Goal: Information Seeking & Learning: Understand process/instructions

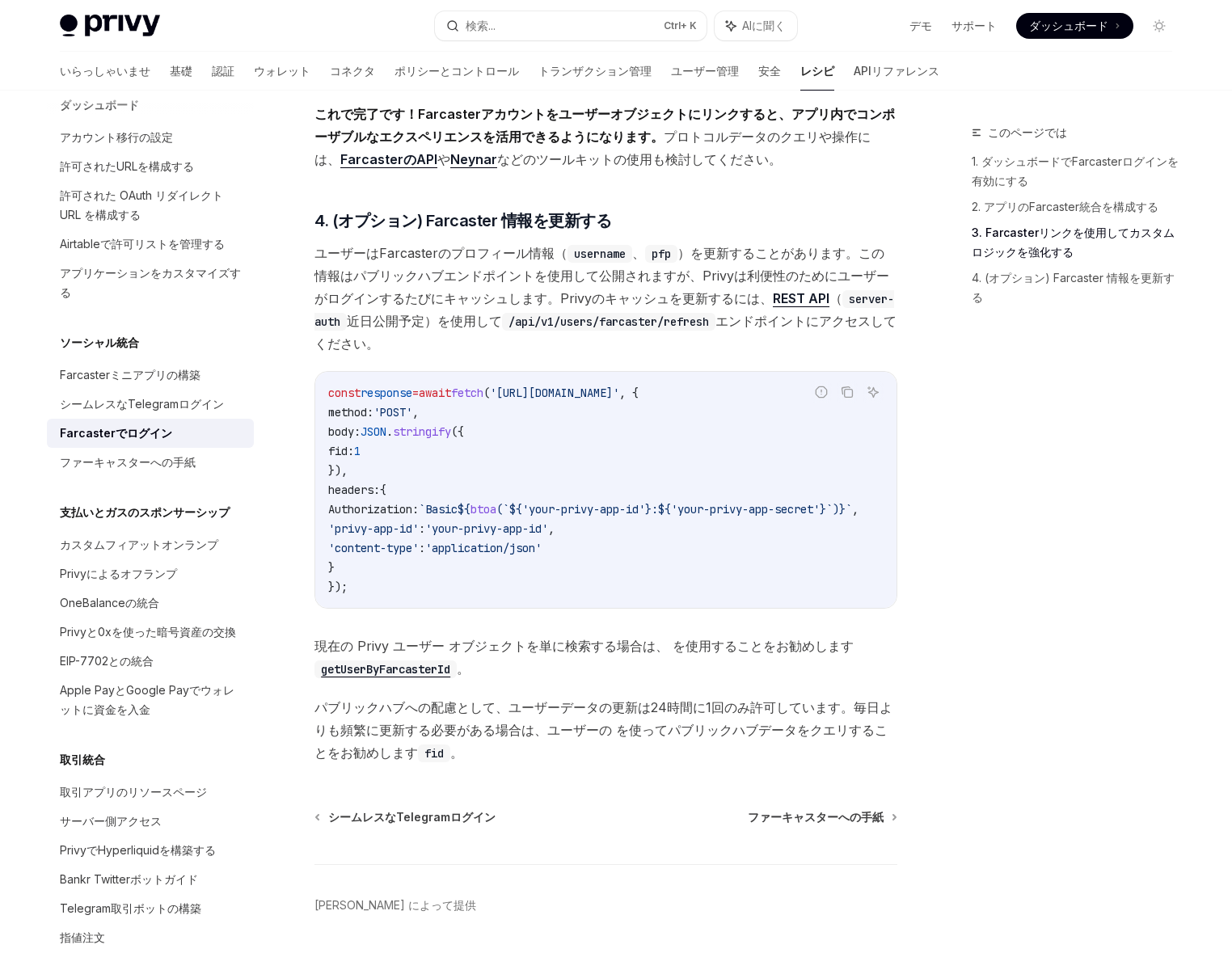
scroll to position [1398, 0]
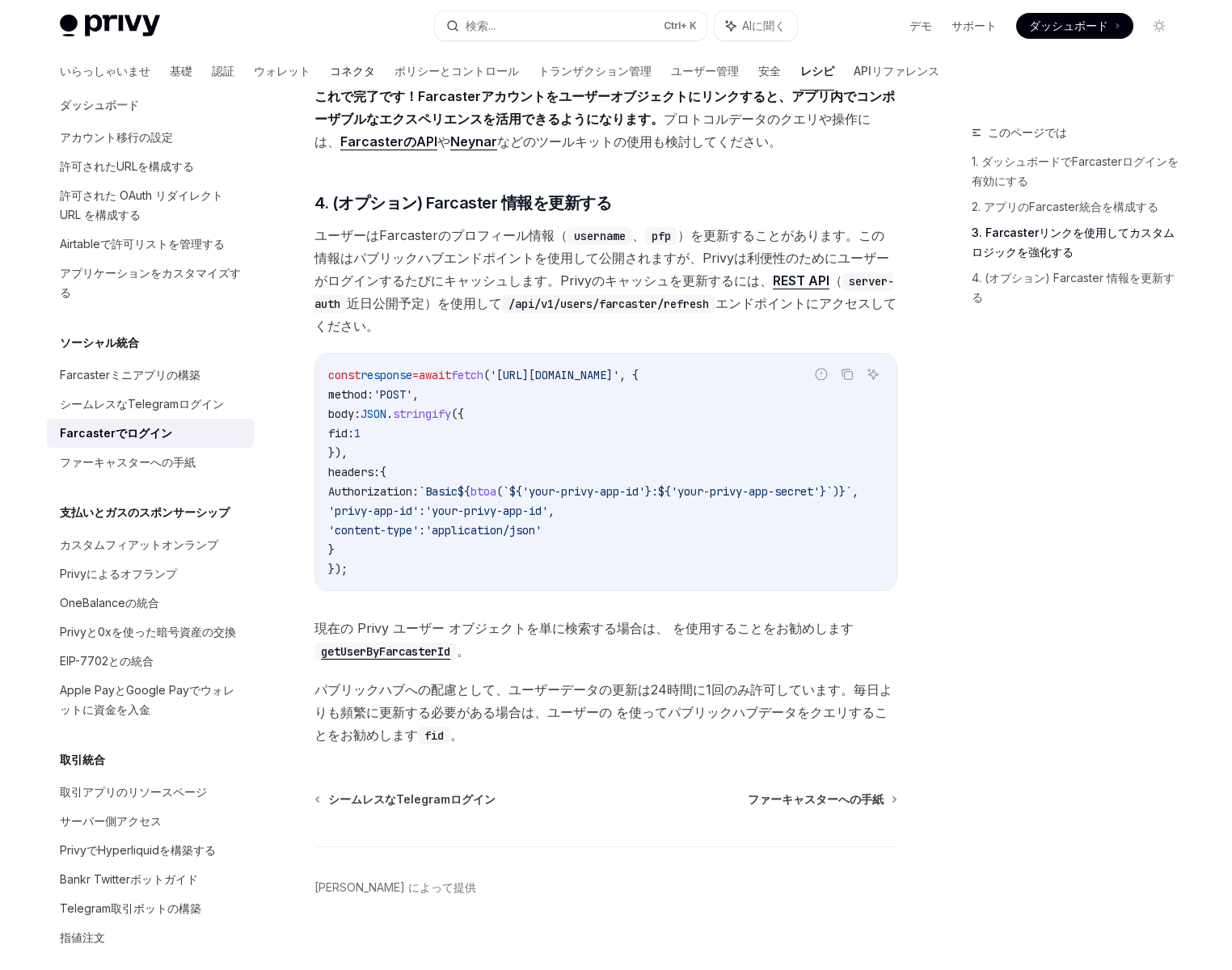
click at [330, 70] on font "コネクタ" at bounding box center [353, 71] width 45 height 14
type textarea "*"
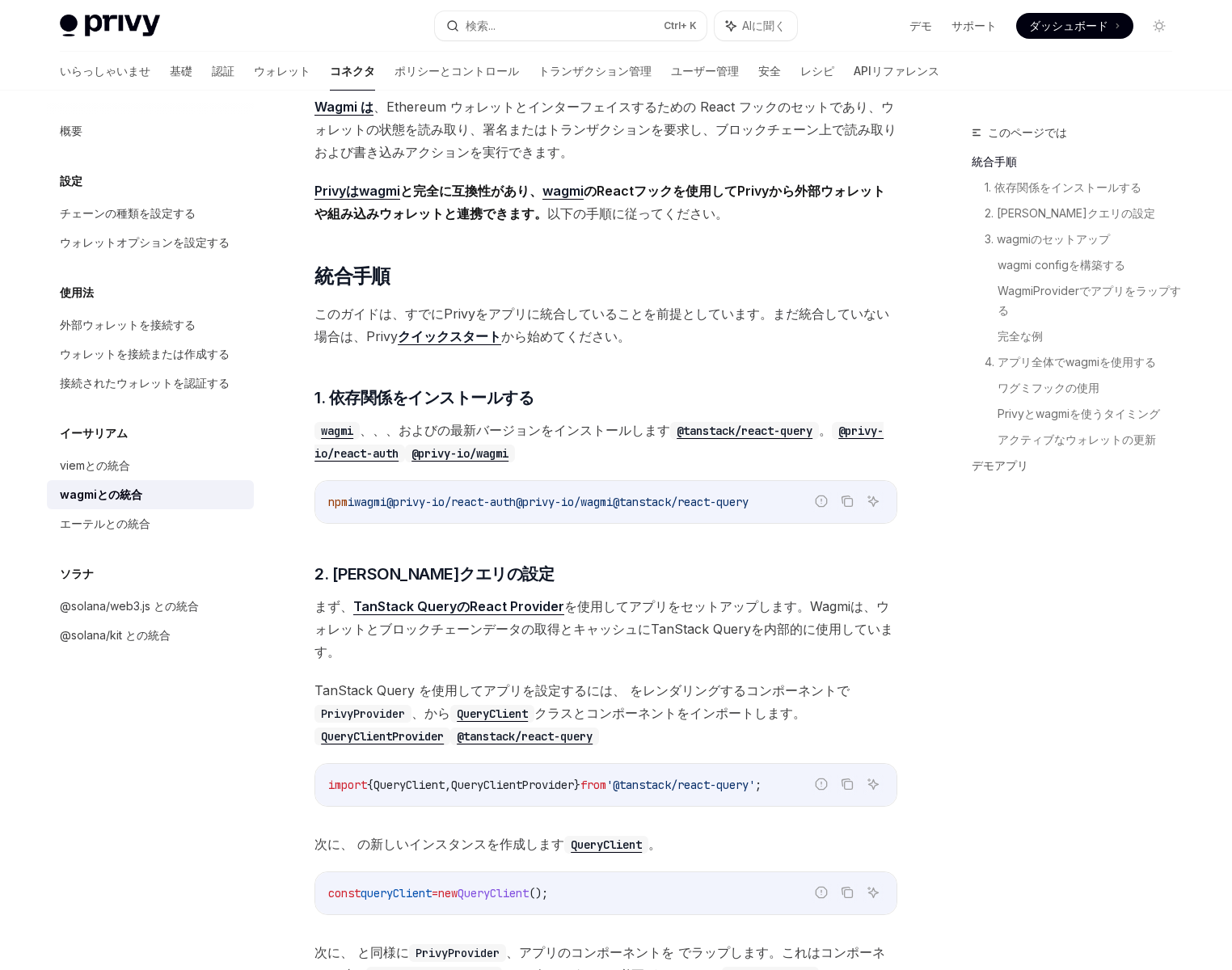
scroll to position [97, 0]
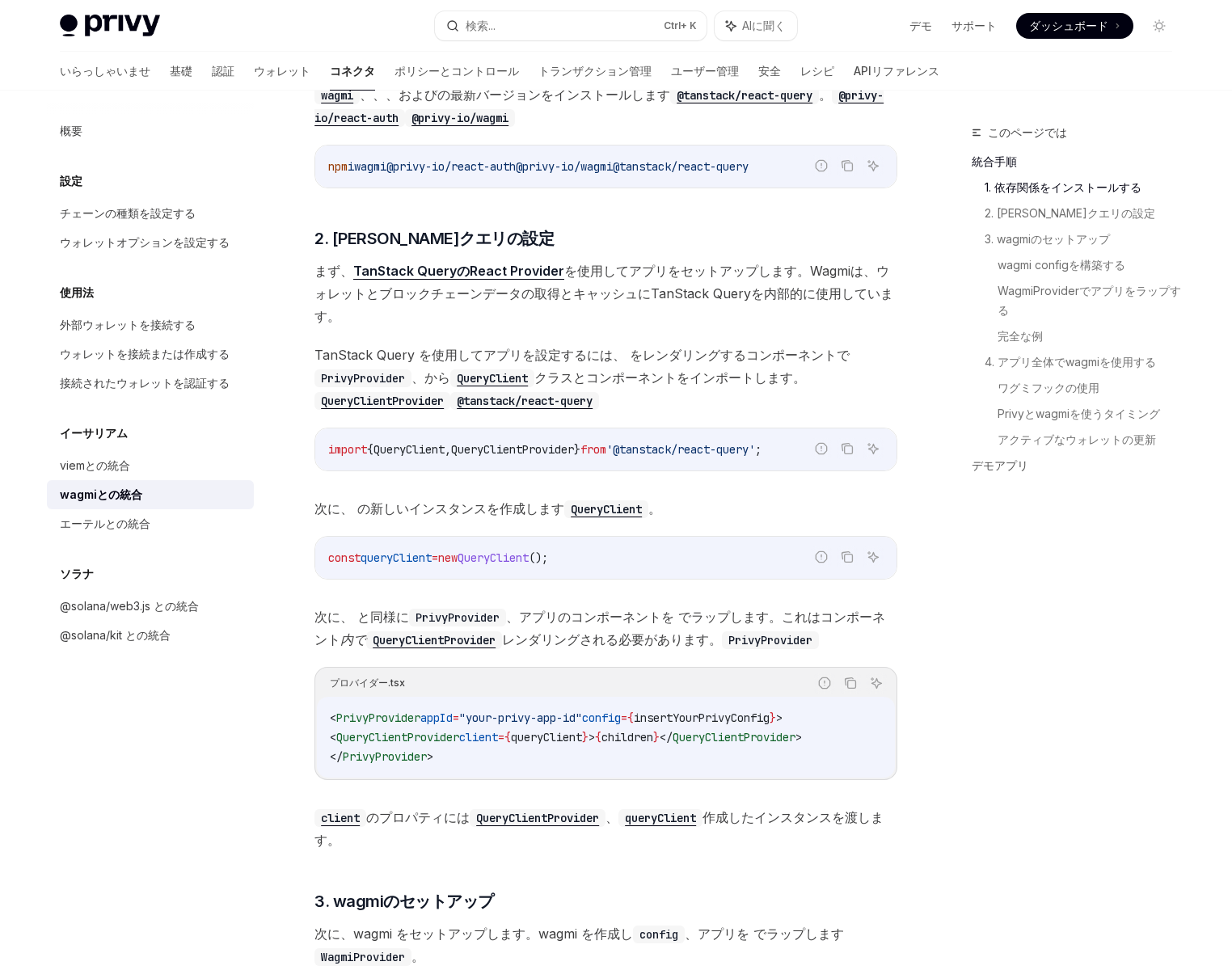
scroll to position [485, 0]
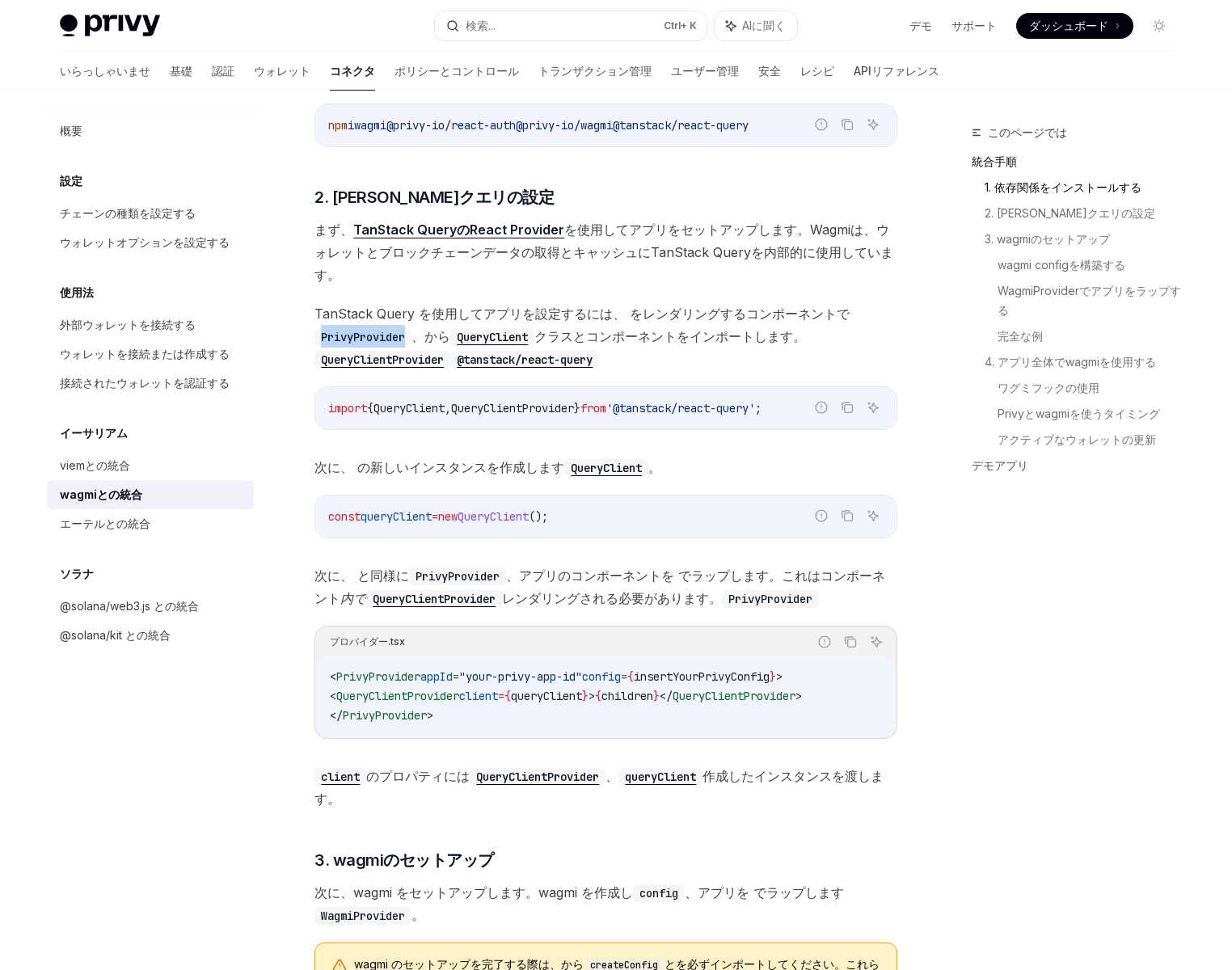
drag, startPoint x: 318, startPoint y: 339, endPoint x: 408, endPoint y: 340, distance: 90.0
click at [408, 340] on code "PrivyProvider" at bounding box center [363, 337] width 97 height 18
copy code "PrivyProvider"
drag, startPoint x: 485, startPoint y: 691, endPoint x: 349, endPoint y: 698, distance: 136.2
click at [349, 698] on span "< QueryClientProvider client = { queryClient } > { children } </ QueryClientPro…" at bounding box center [566, 696] width 472 height 15
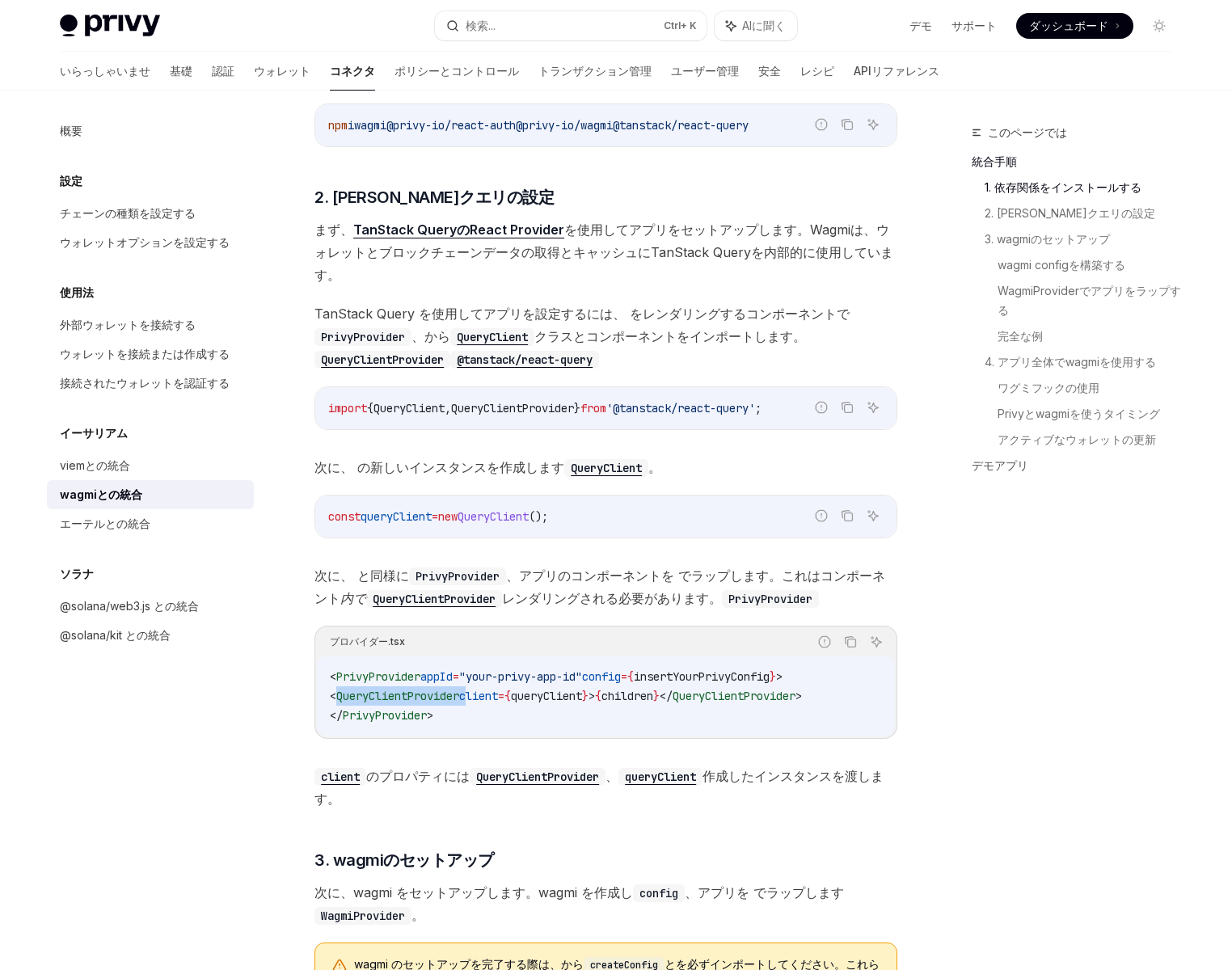
copy span "QueryClientProvider"
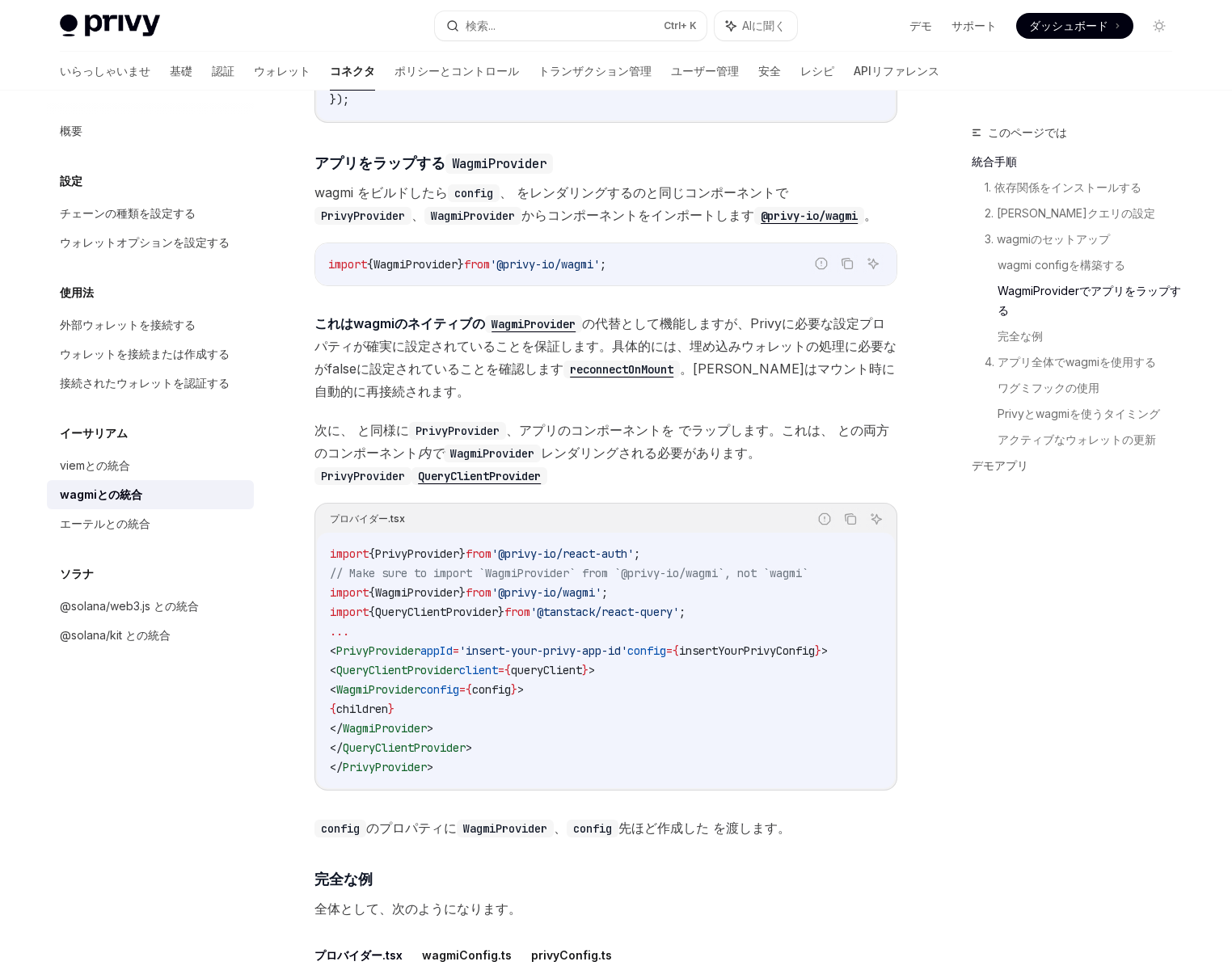
scroll to position [2329, 0]
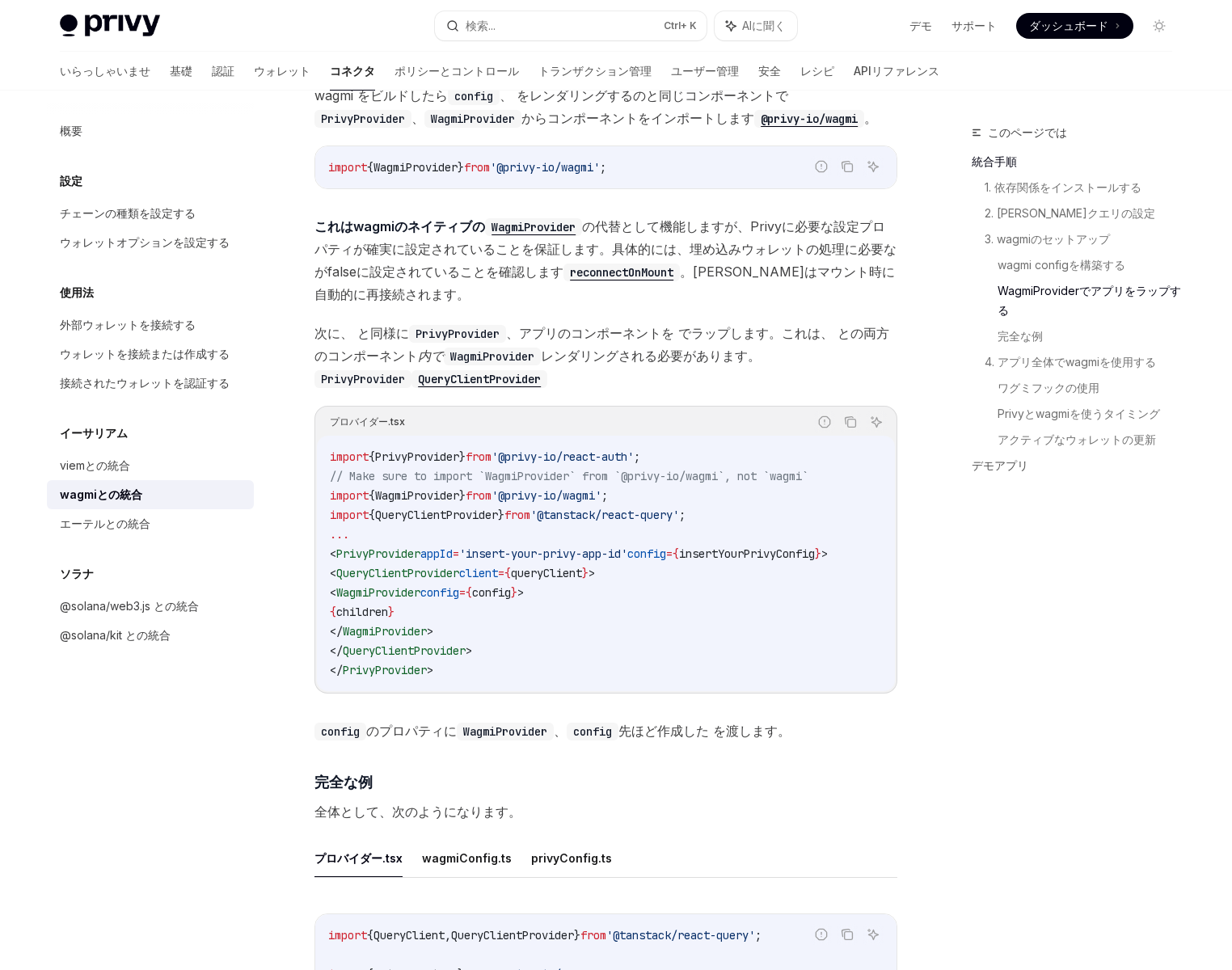
click at [511, 596] on span "config" at bounding box center [490, 592] width 39 height 15
drag, startPoint x: 516, startPoint y: 594, endPoint x: 555, endPoint y: 595, distance: 39.0
click at [524, 595] on span "< WagmiProvider config = { config } >" at bounding box center [427, 592] width 194 height 15
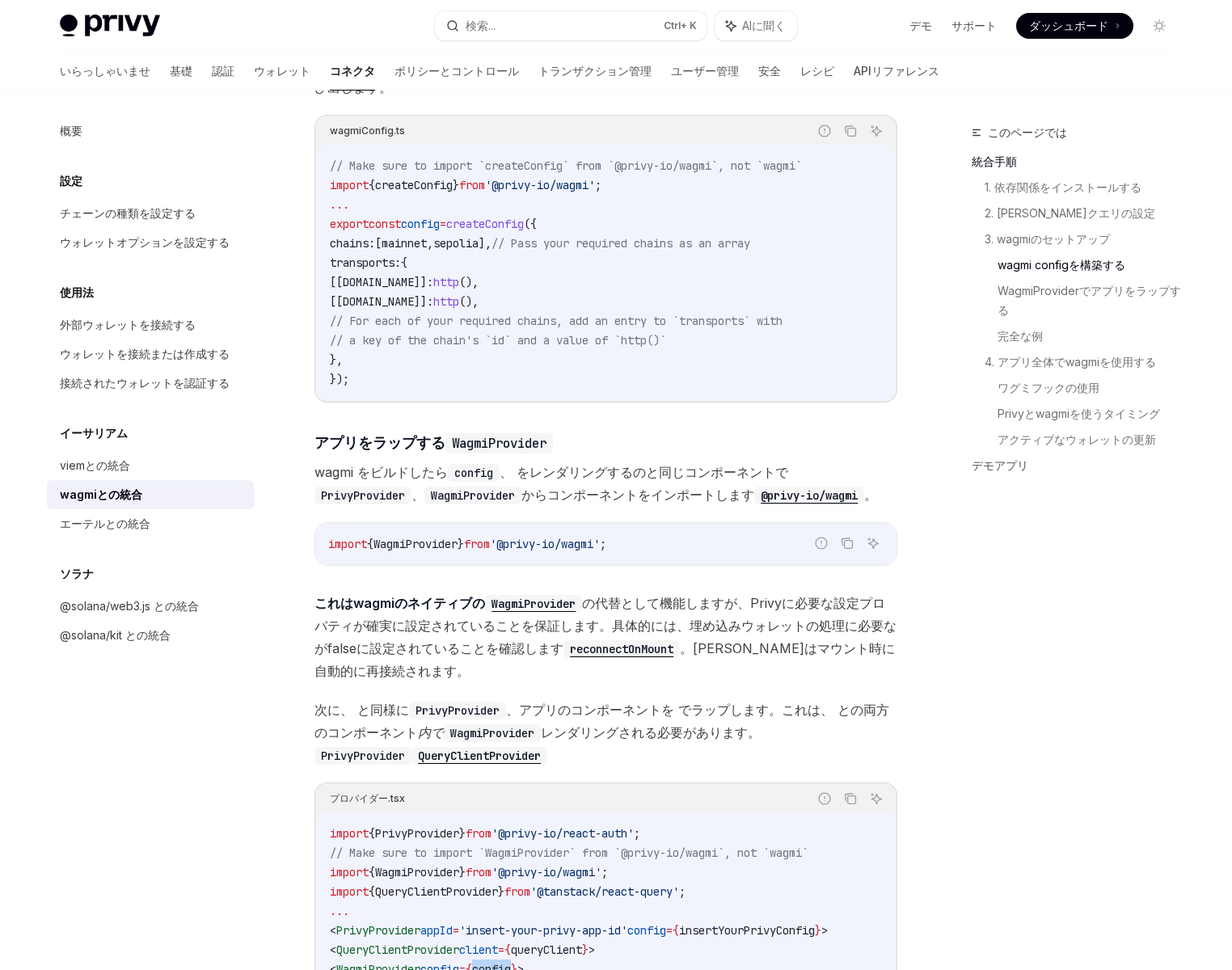
scroll to position [1940, 0]
